Goal: Transaction & Acquisition: Subscribe to service/newsletter

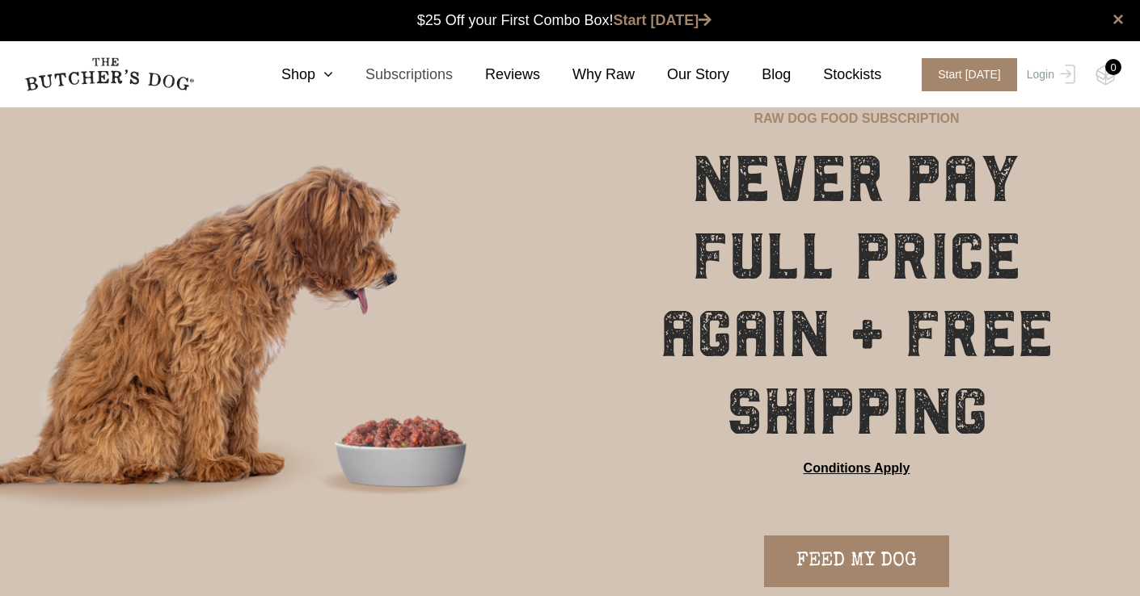
click at [339, 74] on link "Subscriptions" at bounding box center [393, 75] width 120 height 22
click at [320, 74] on icon at bounding box center [324, 74] width 18 height 15
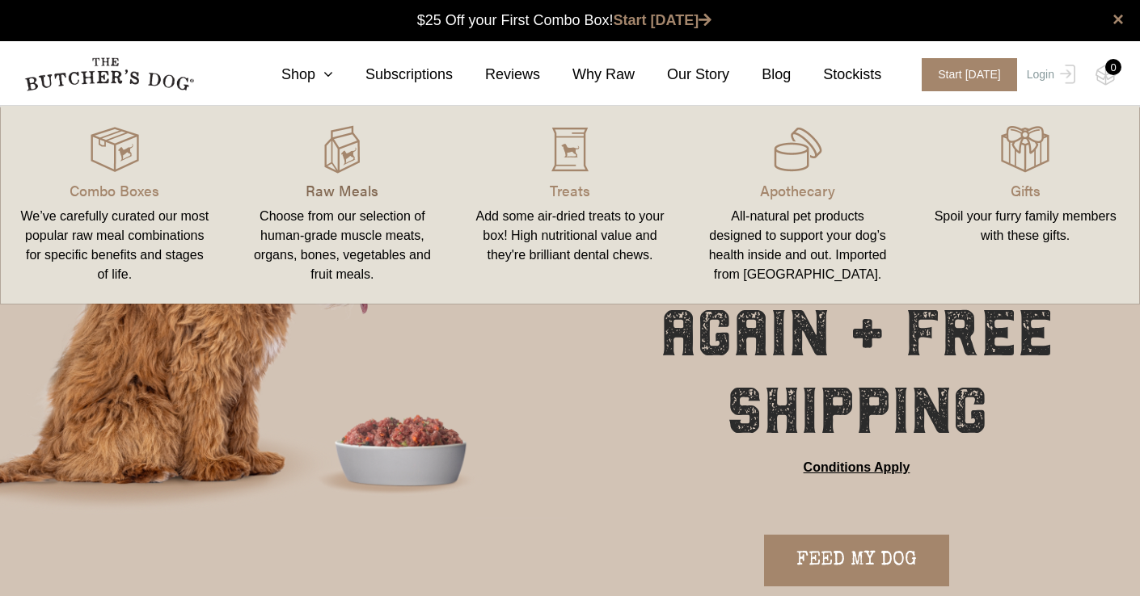
click at [347, 181] on p "Raw Meals" at bounding box center [342, 190] width 189 height 22
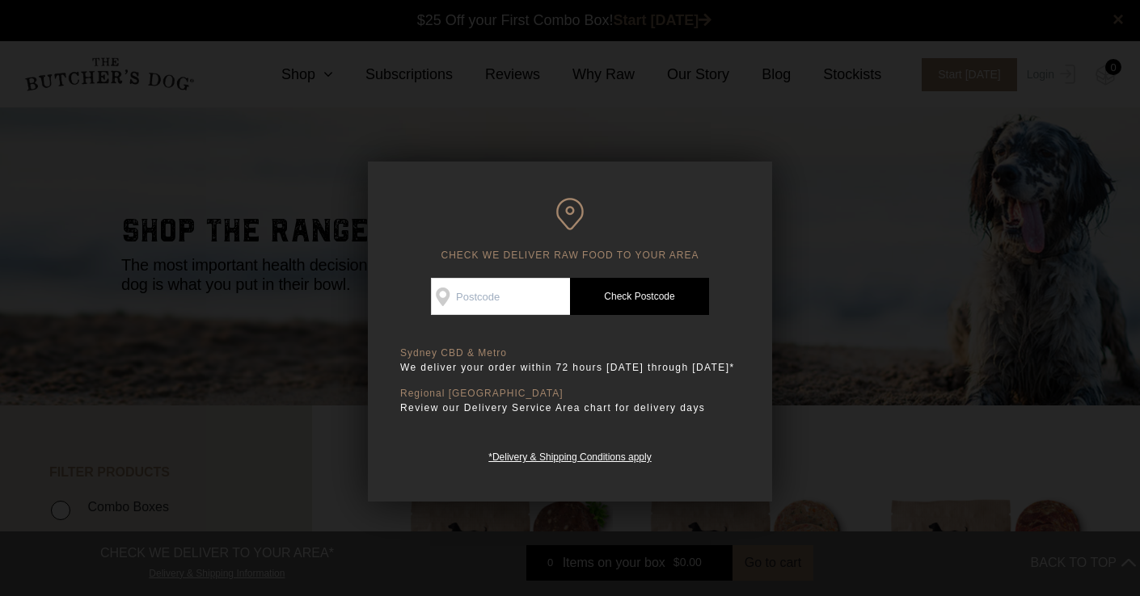
scroll to position [1, 0]
click at [523, 297] on input "Check Availability At" at bounding box center [500, 296] width 139 height 37
type input "3115"
click at [640, 301] on link "Check Postcode" at bounding box center [639, 296] width 139 height 37
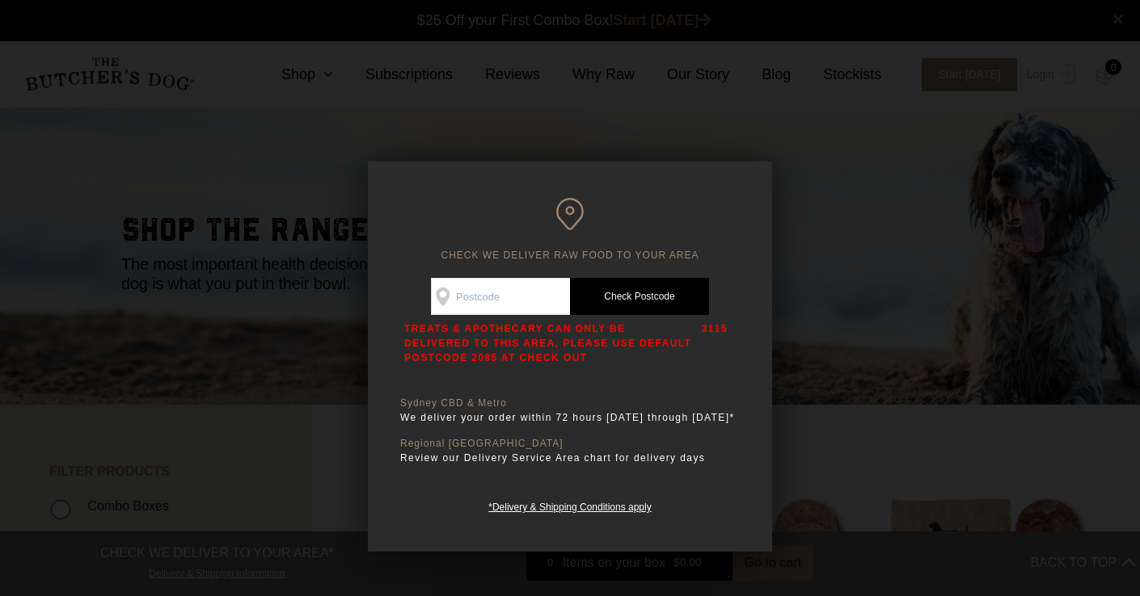
click at [642, 112] on div at bounding box center [570, 298] width 1140 height 596
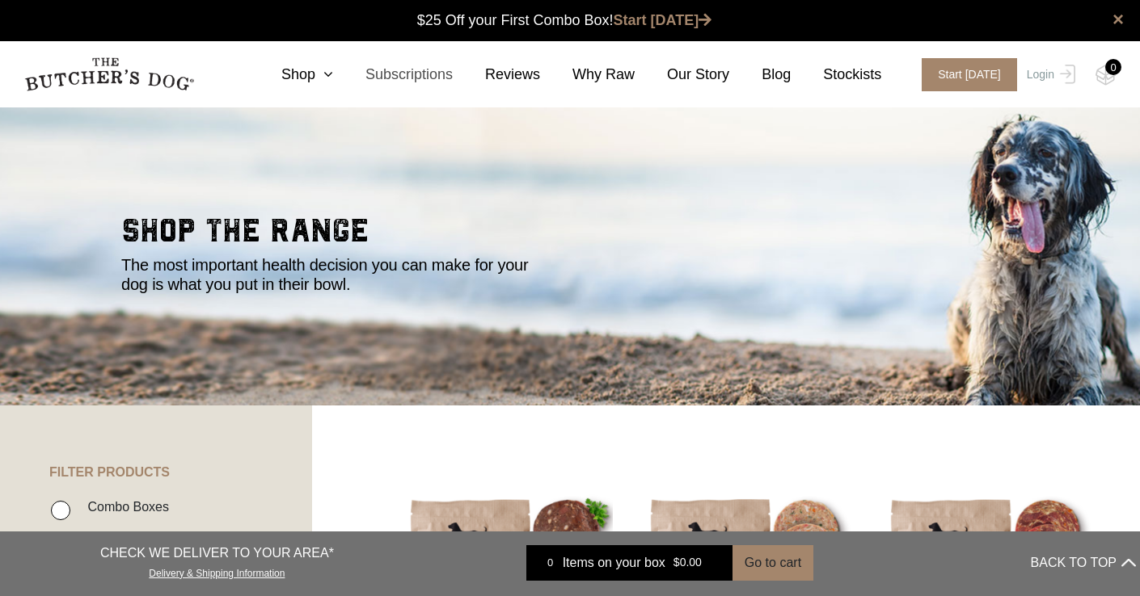
scroll to position [0, 0]
click at [319, 70] on link "Shop" at bounding box center [291, 75] width 84 height 22
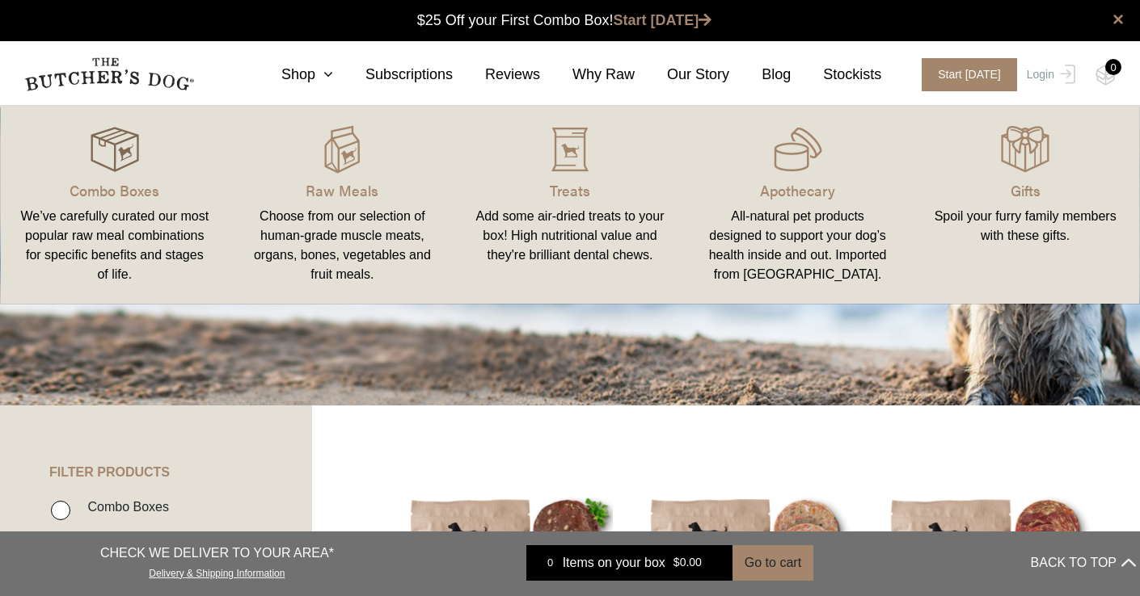
click at [108, 156] on img at bounding box center [115, 149] width 48 height 48
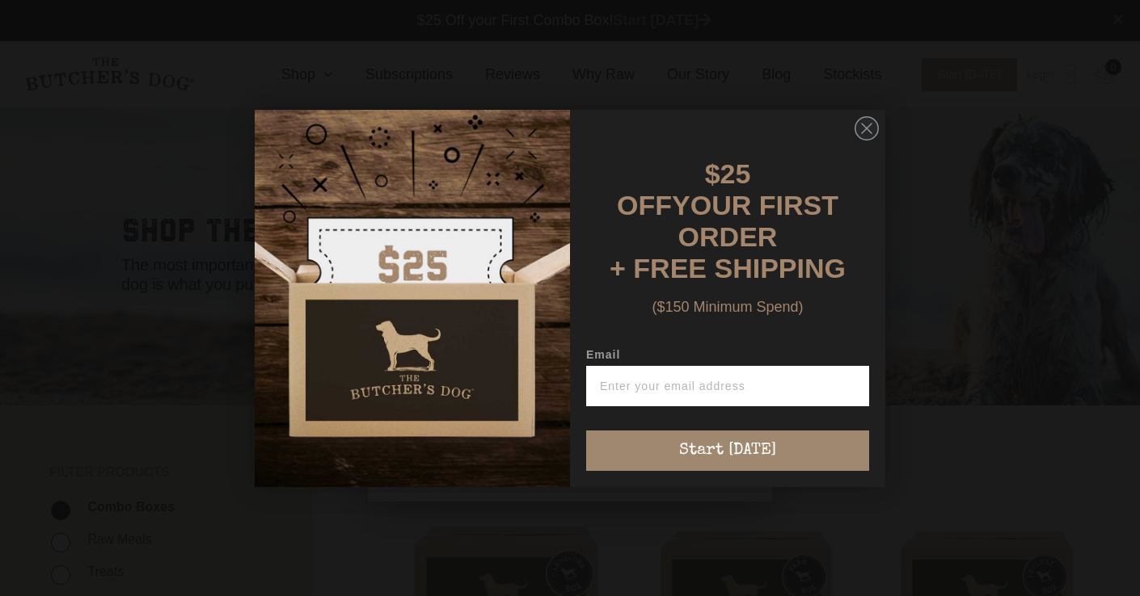
scroll to position [1, 0]
click at [864, 133] on icon "Close dialog" at bounding box center [867, 129] width 10 height 10
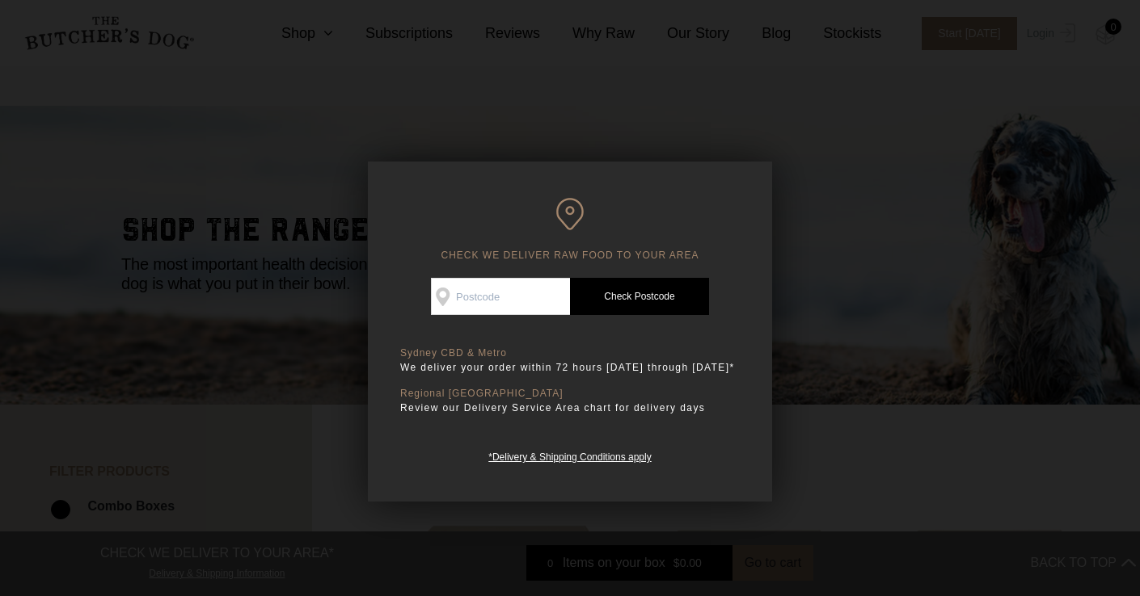
scroll to position [154, 0]
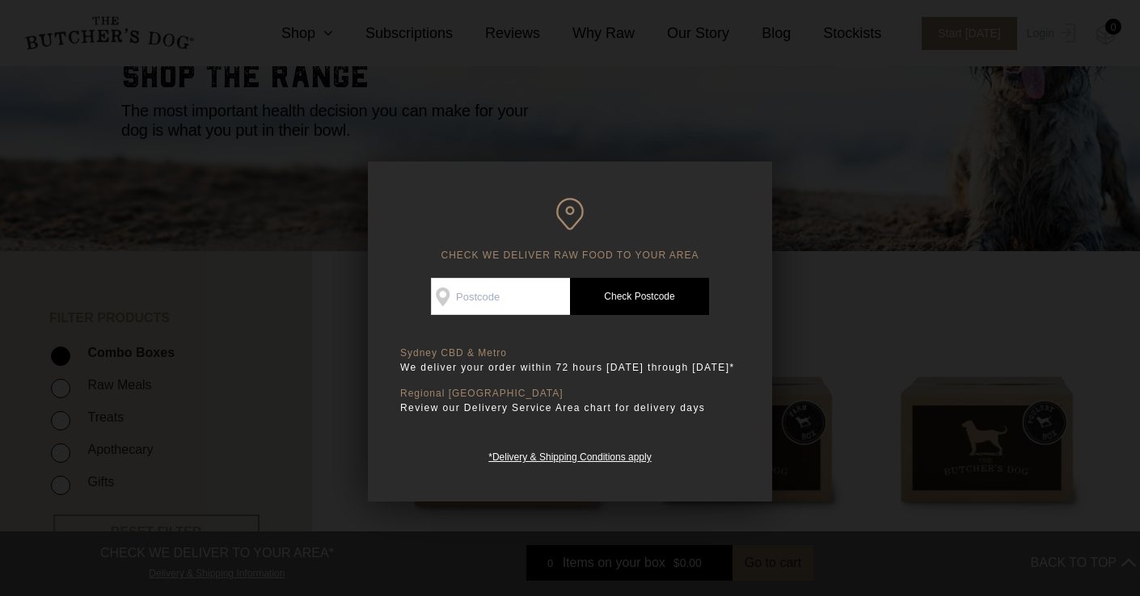
click at [779, 47] on div at bounding box center [570, 298] width 1140 height 596
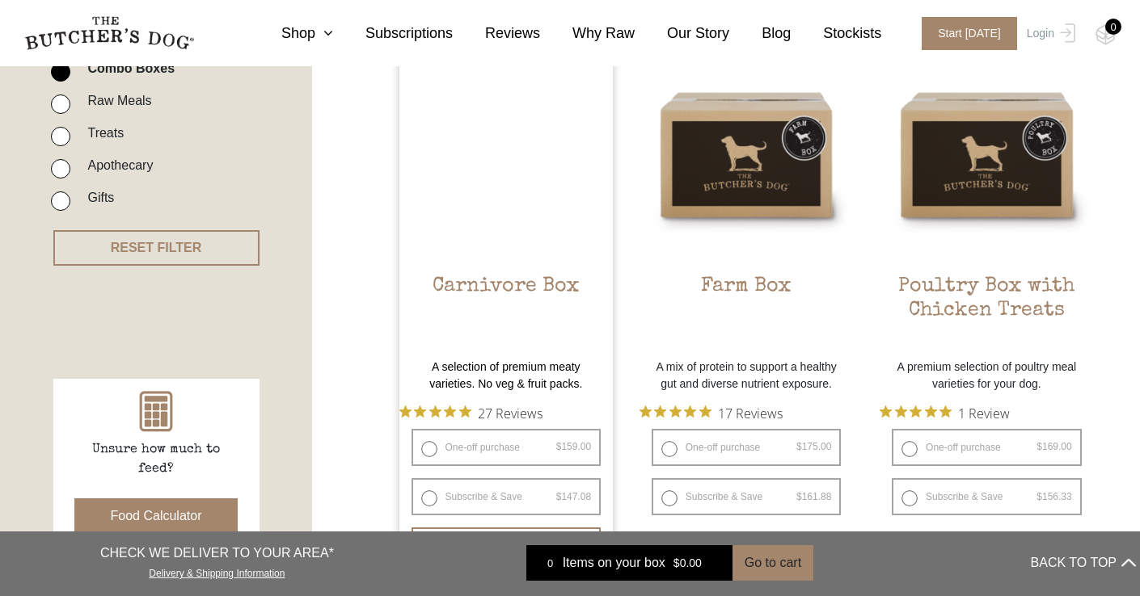
scroll to position [450, 0]
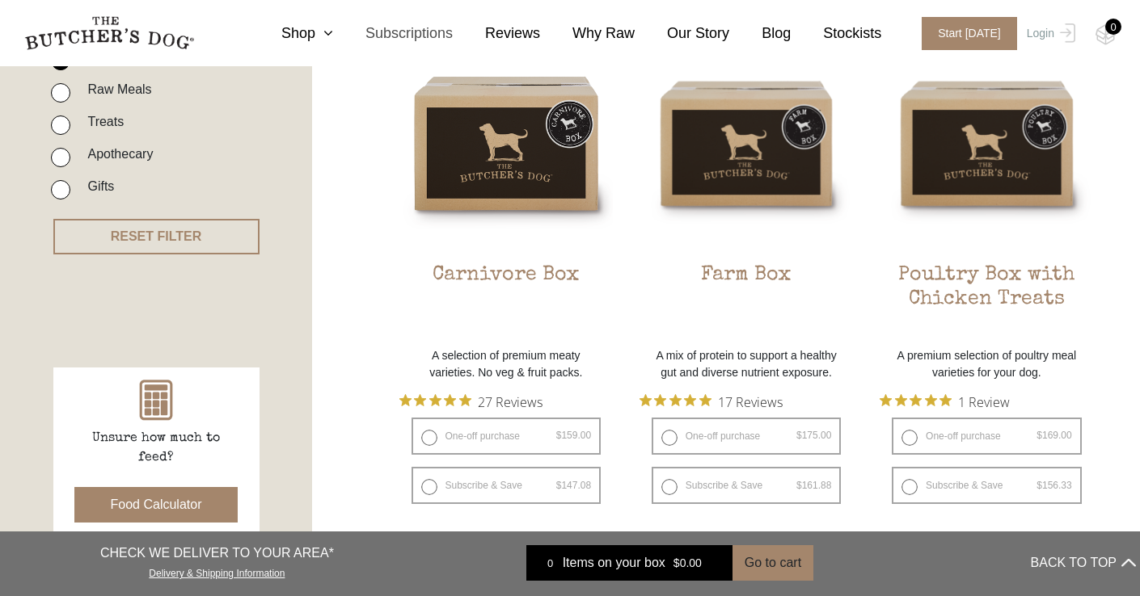
click at [426, 31] on link "Subscriptions" at bounding box center [393, 34] width 120 height 22
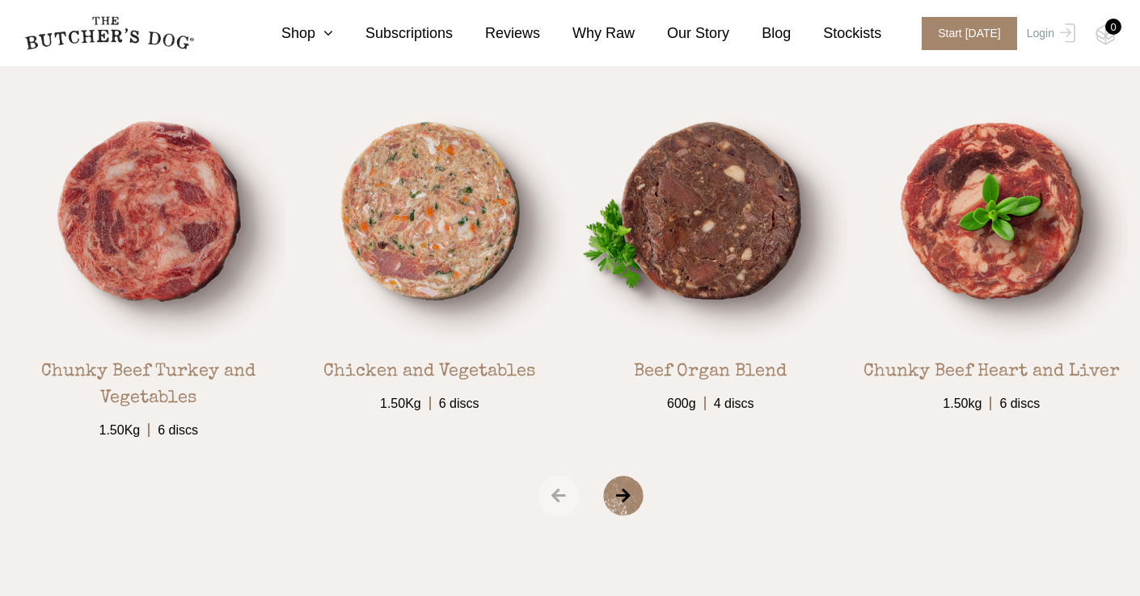
scroll to position [2712, 0]
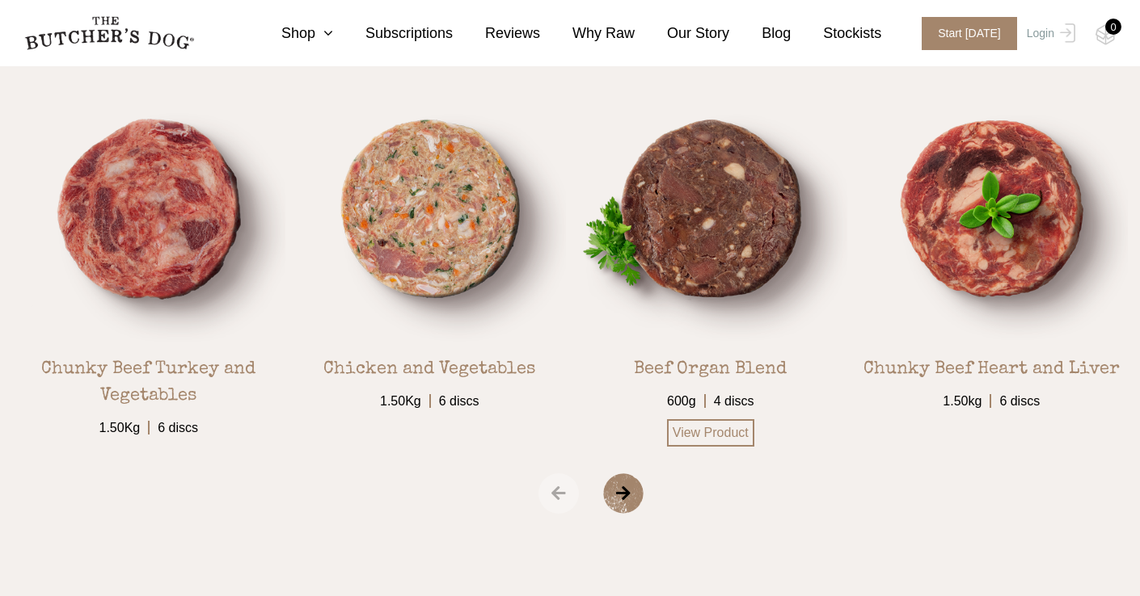
click at [756, 228] on img at bounding box center [710, 209] width 273 height 273
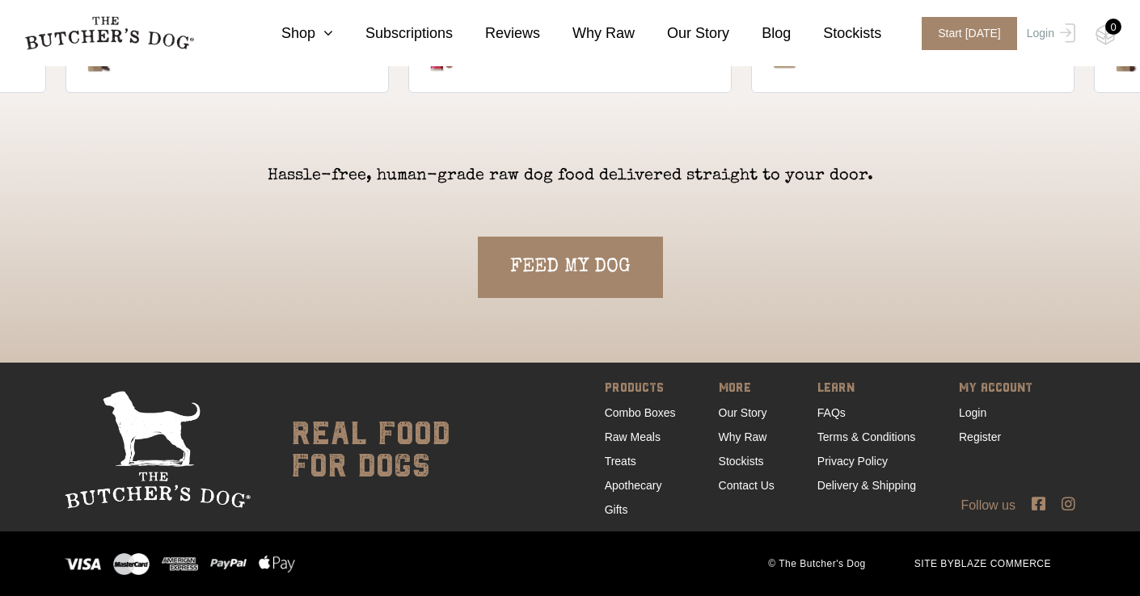
scroll to position [3505, 0]
click at [834, 486] on link "Delivery & Shipping" at bounding box center [866, 485] width 99 height 13
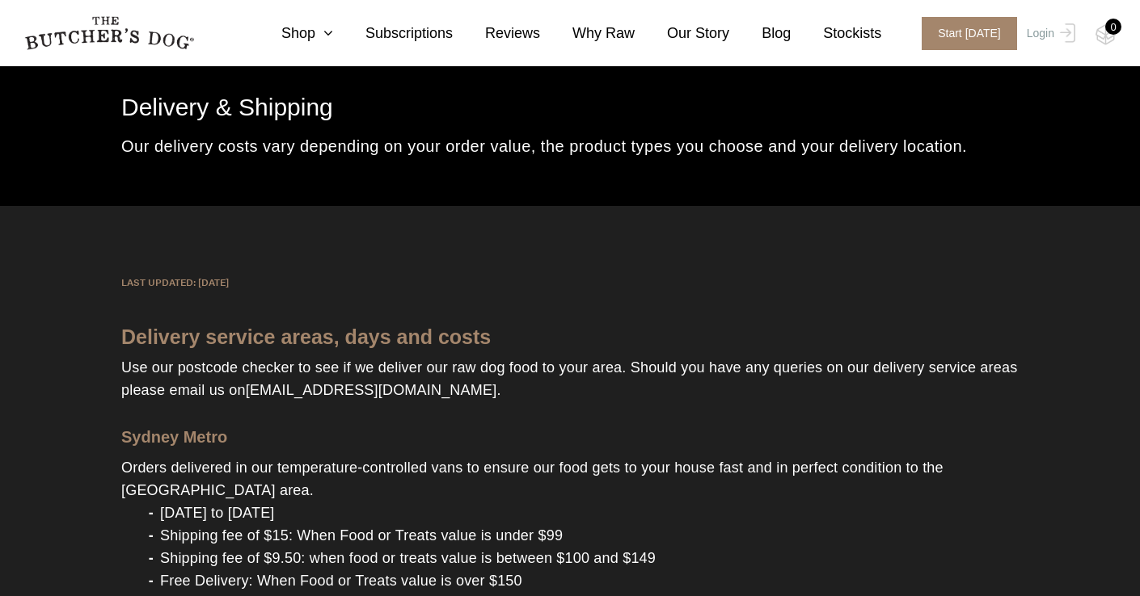
scroll to position [52, 0]
